Goal: Task Accomplishment & Management: Complete application form

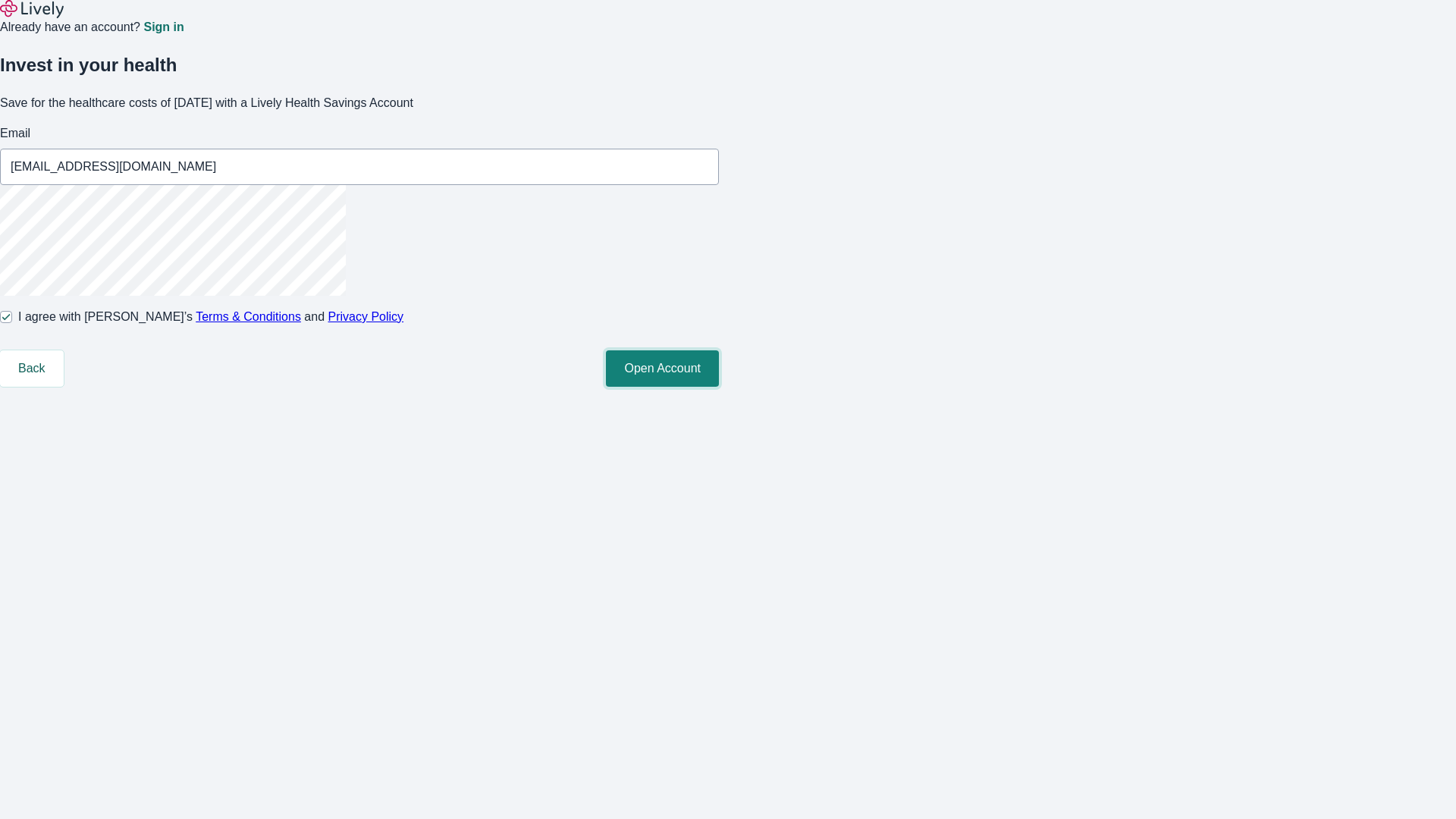
click at [719, 387] on button "Open Account" at bounding box center [661, 368] width 113 height 36
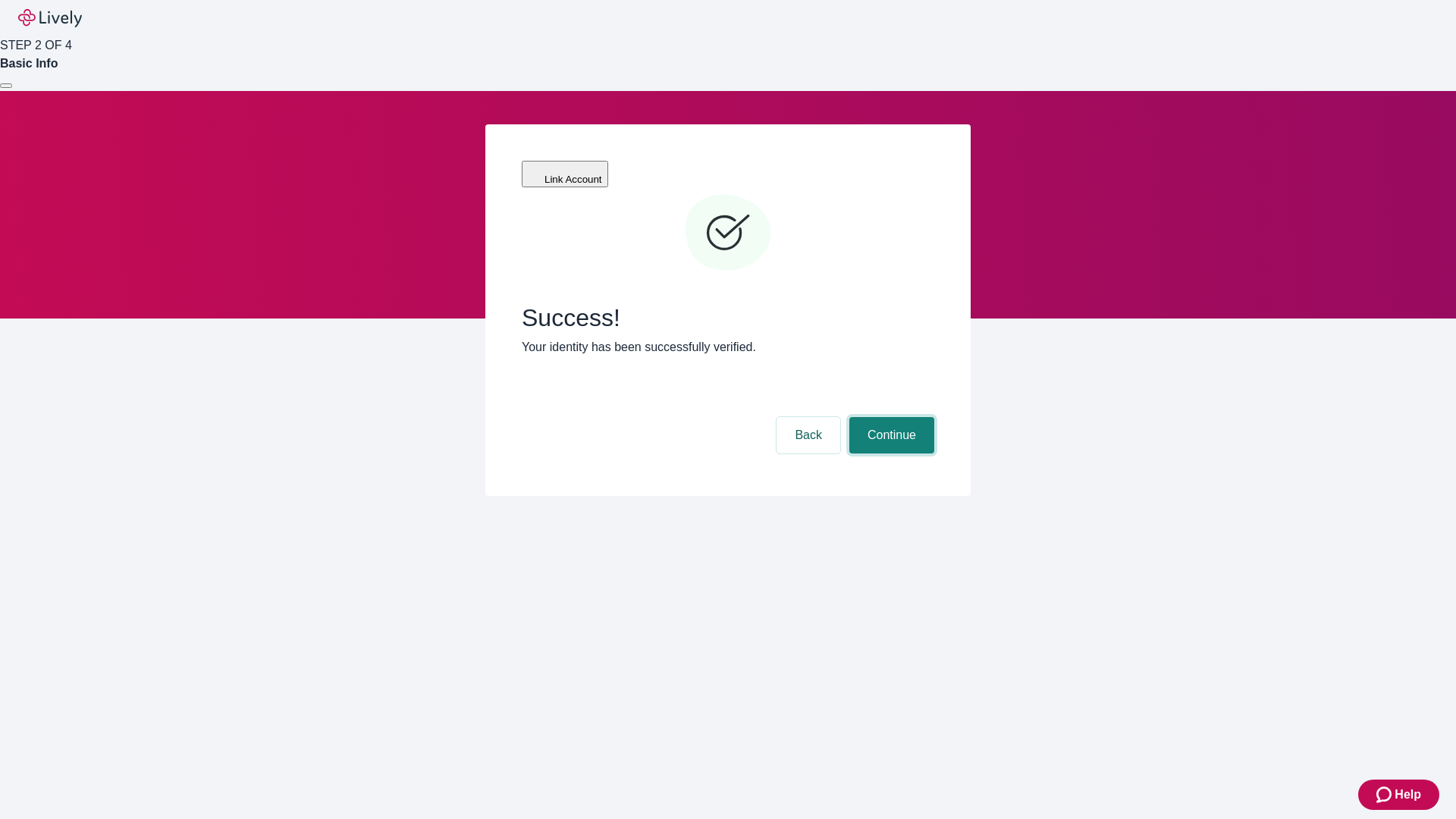
click at [890, 417] on button "Continue" at bounding box center [892, 435] width 85 height 36
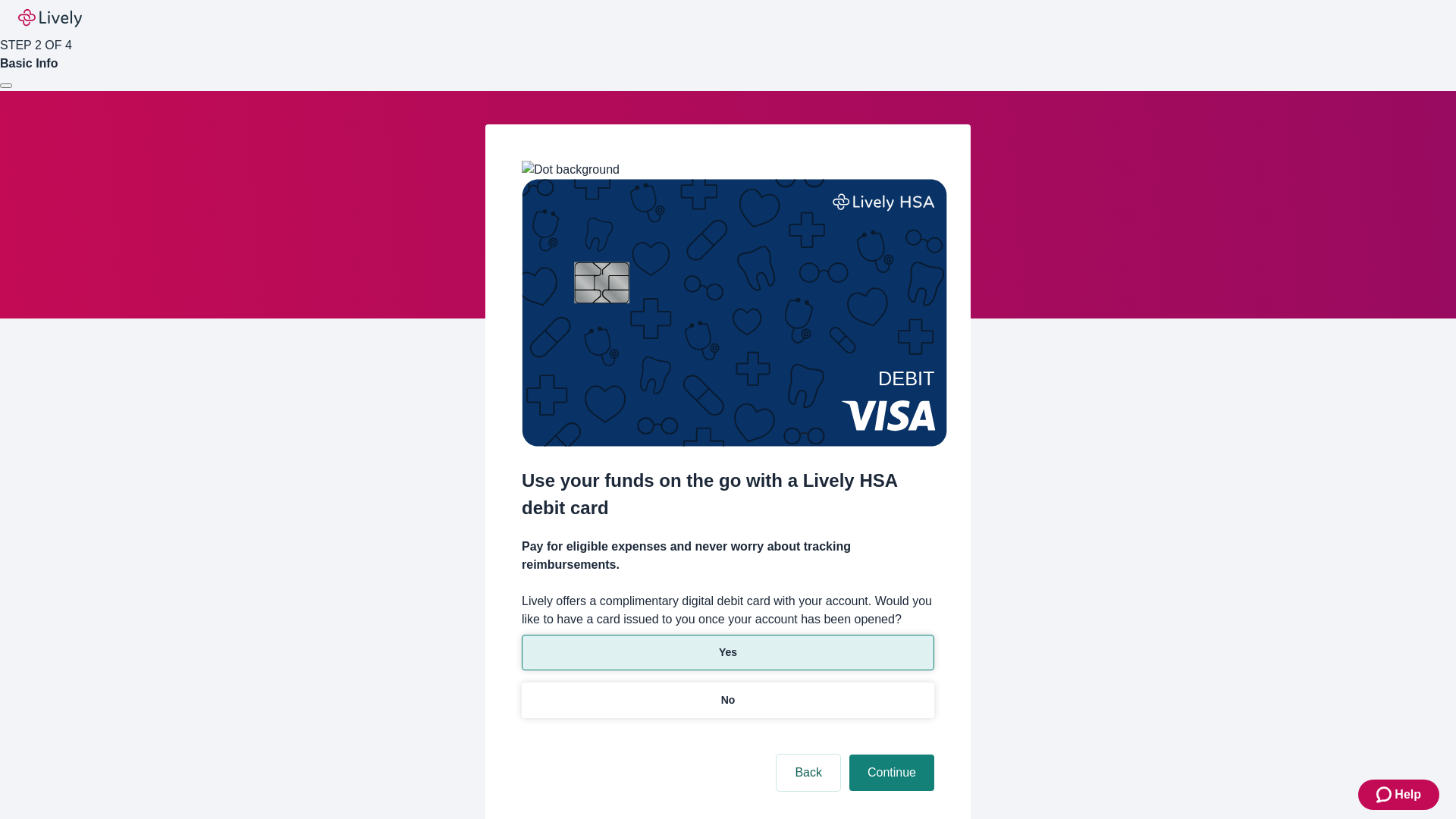
click at [727, 645] on p "Yes" at bounding box center [728, 652] width 19 height 16
click at [890, 754] on button "Continue" at bounding box center [892, 772] width 85 height 36
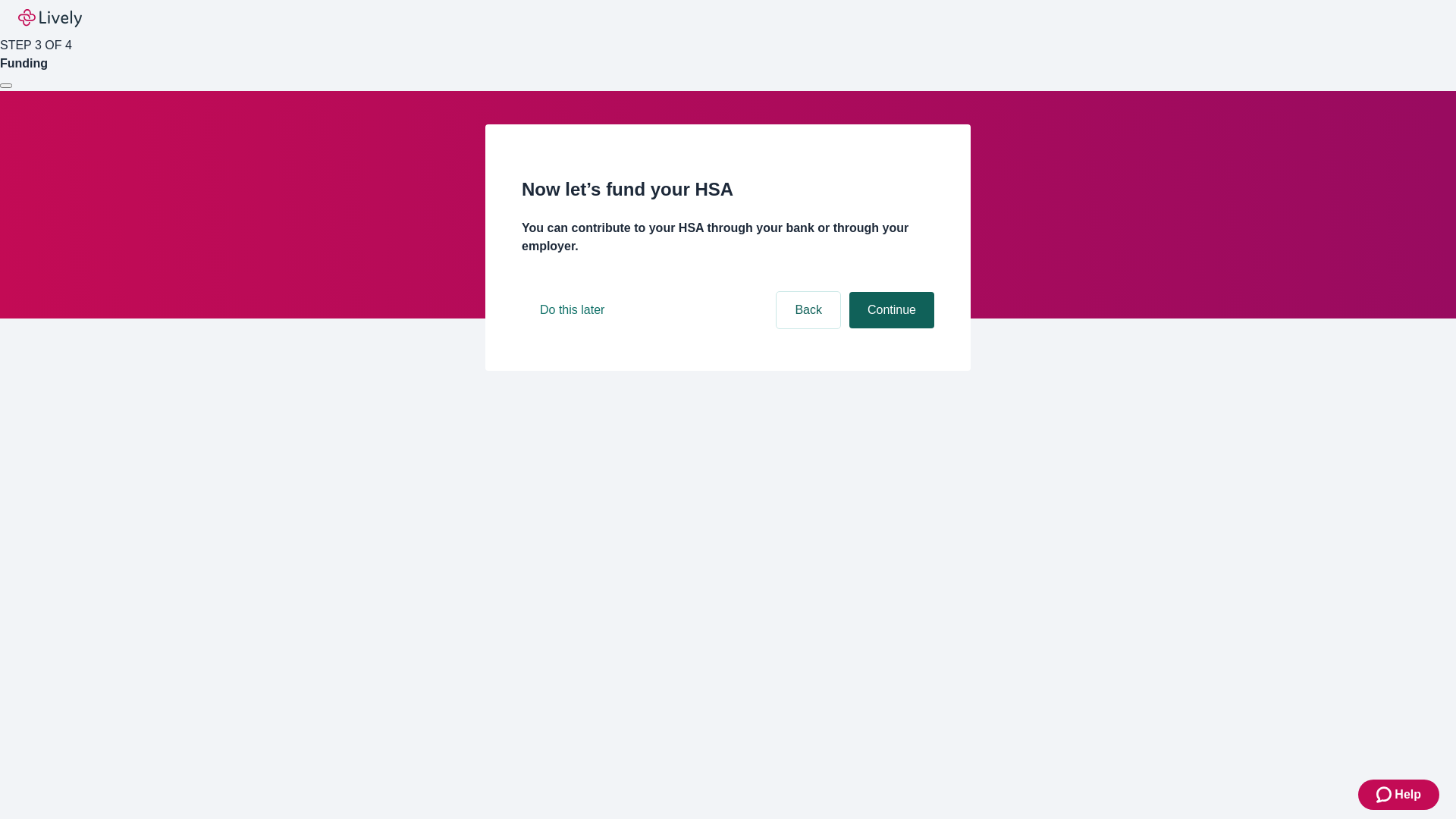
click at [890, 328] on button "Continue" at bounding box center [892, 310] width 85 height 36
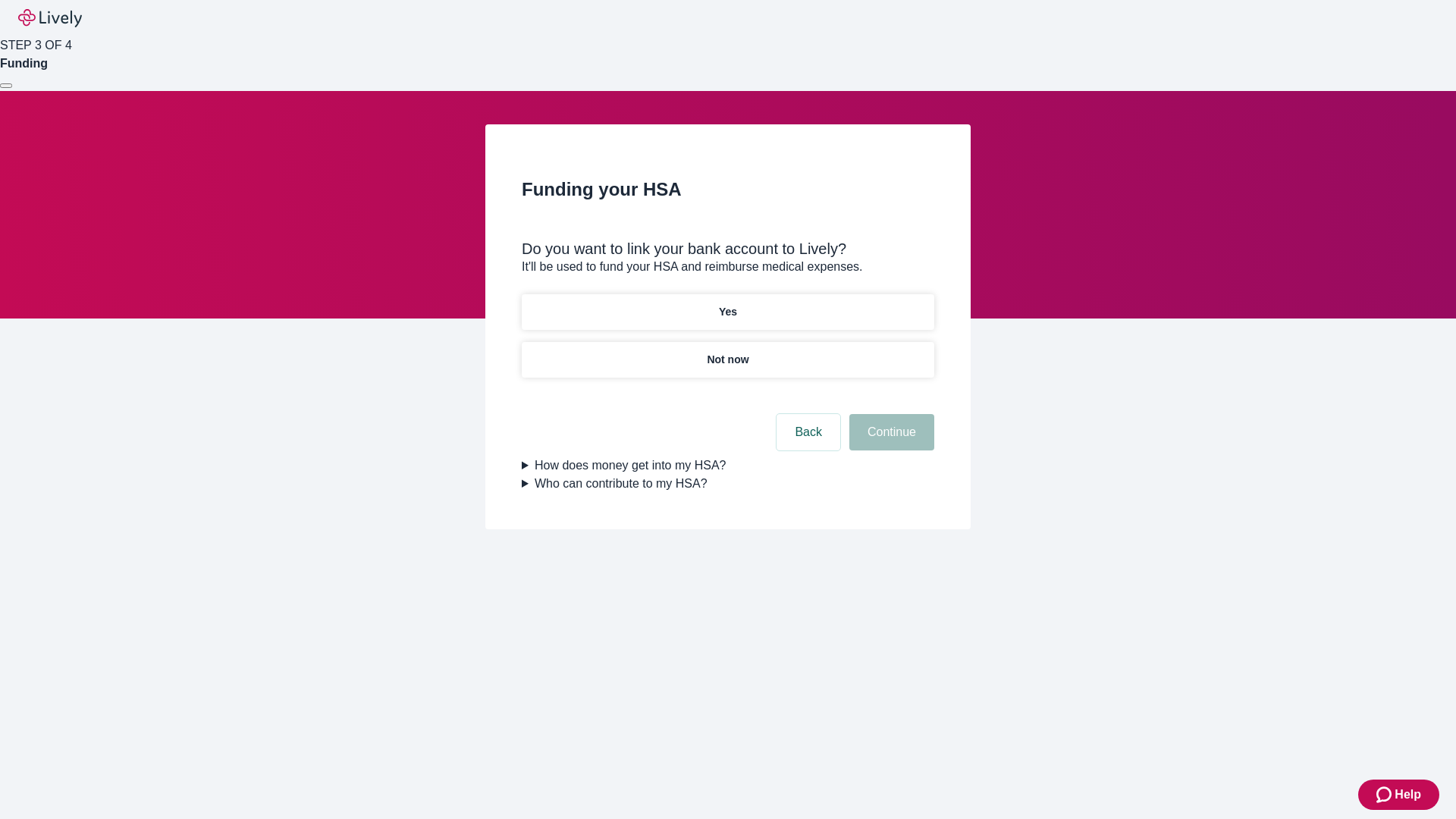
click at [727, 352] on p "Not now" at bounding box center [727, 360] width 42 height 16
click at [890, 442] on button "Continue" at bounding box center [892, 432] width 85 height 36
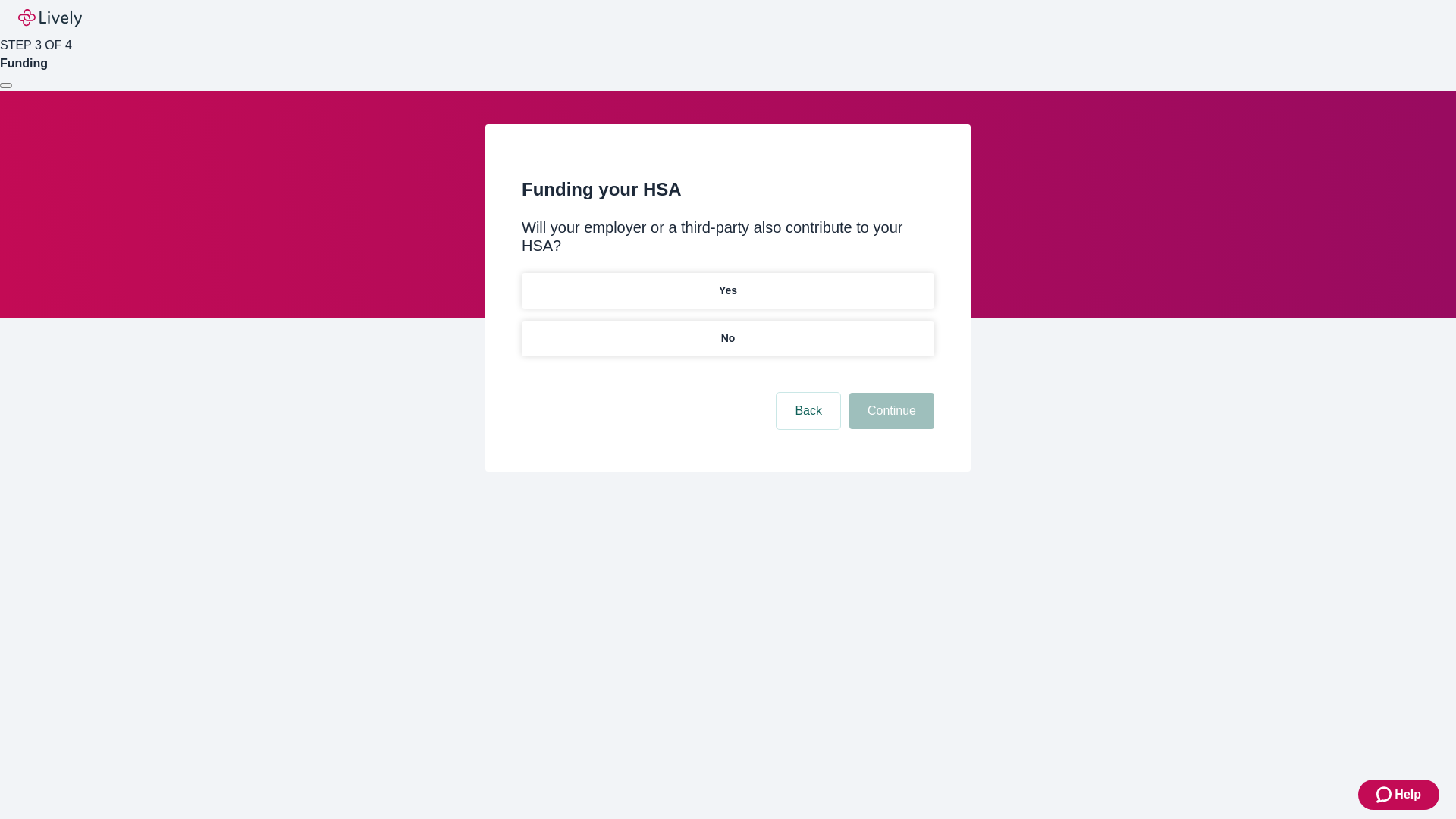
click at [727, 330] on p "No" at bounding box center [728, 338] width 15 height 16
click at [890, 393] on button "Continue" at bounding box center [892, 410] width 85 height 36
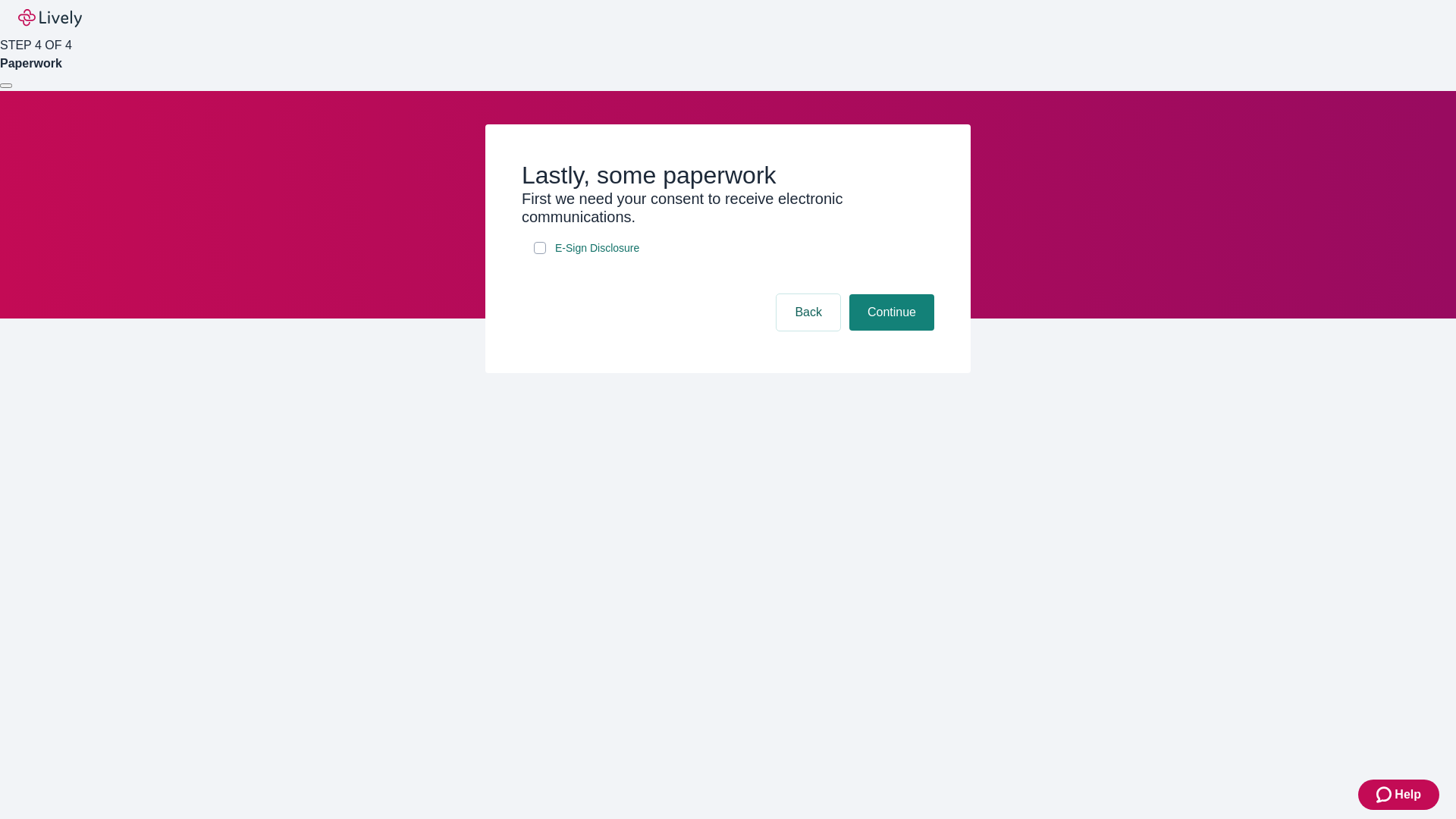
click at [540, 254] on input "E-Sign Disclosure" at bounding box center [540, 248] width 12 height 12
checkbox input "true"
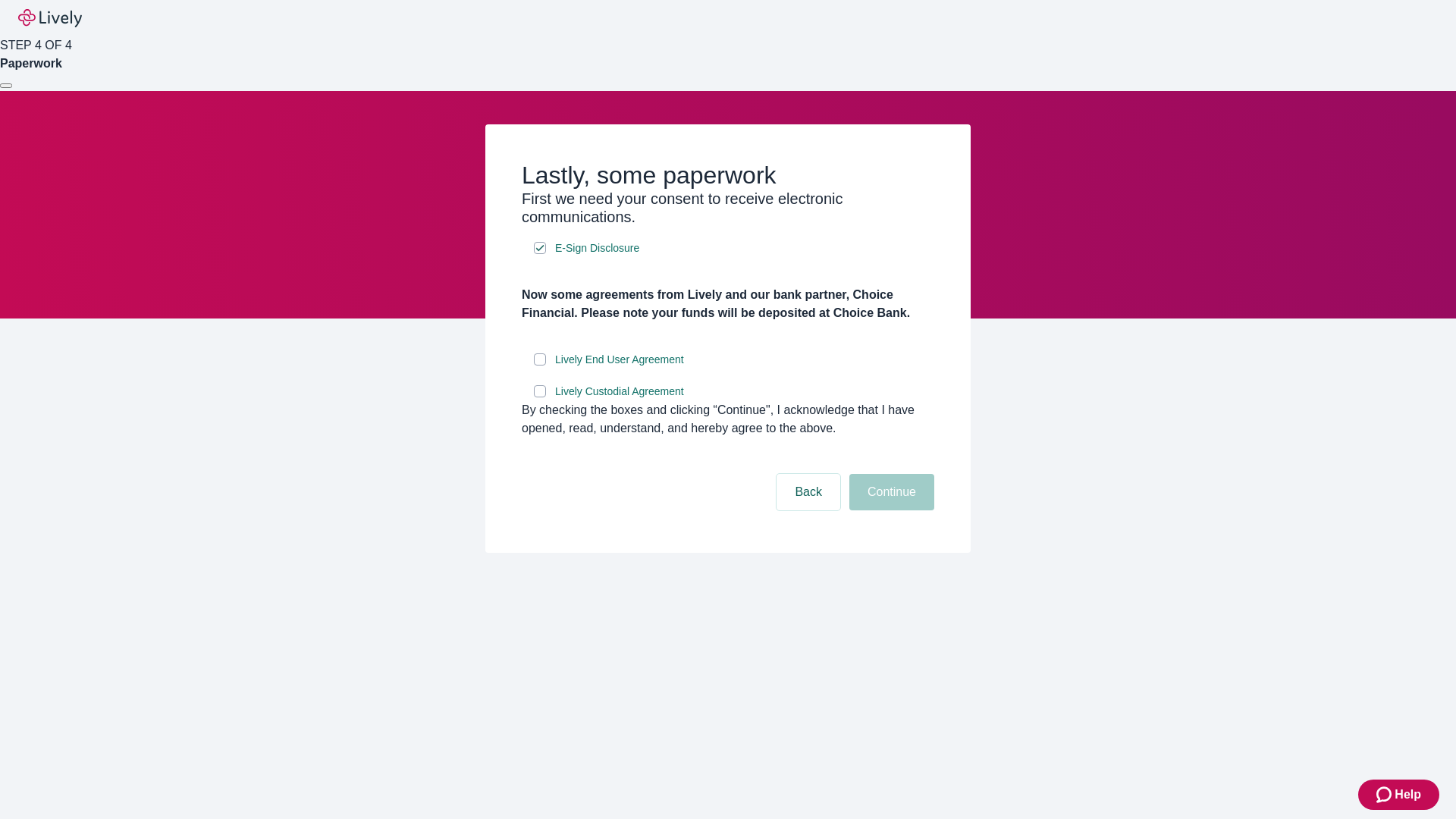
click at [540, 365] on input "Lively End User Agreement" at bounding box center [540, 360] width 12 height 12
checkbox input "true"
click at [540, 398] on input "Lively Custodial Agreement" at bounding box center [540, 391] width 12 height 12
checkbox input "true"
click at [890, 510] on button "Continue" at bounding box center [892, 492] width 85 height 36
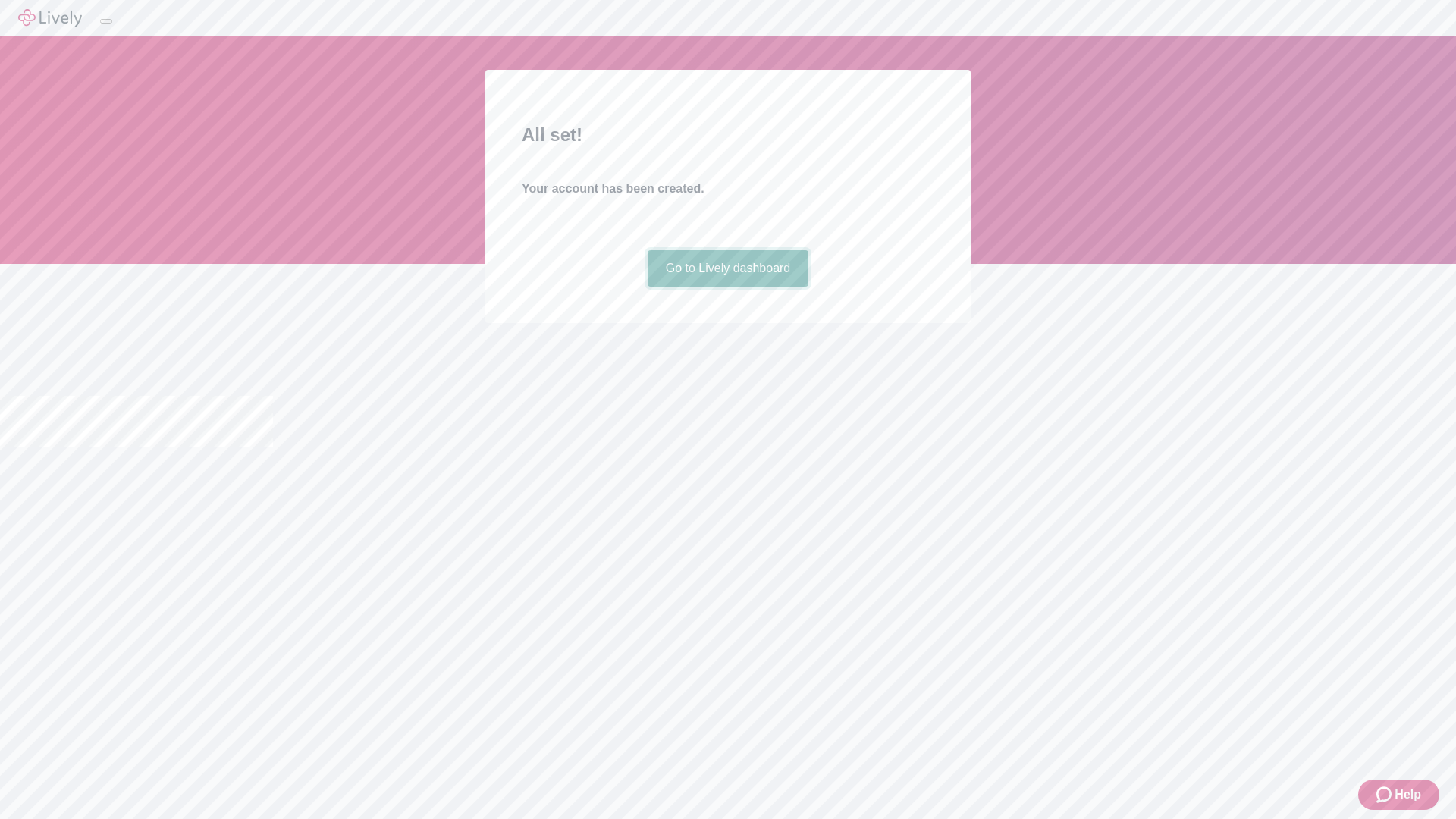
click at [727, 287] on link "Go to Lively dashboard" at bounding box center [728, 267] width 162 height 36
